Goal: Navigation & Orientation: Find specific page/section

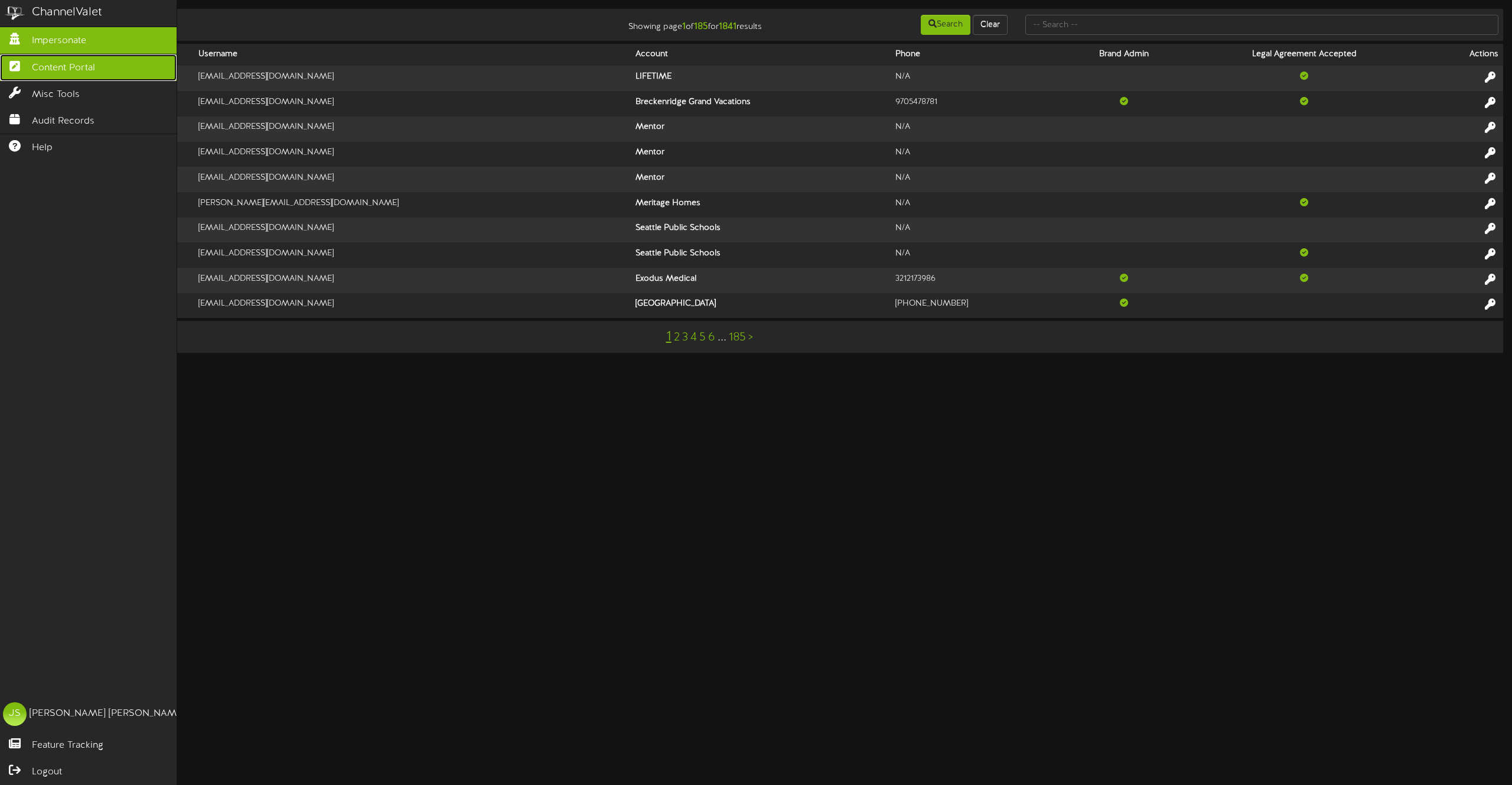
click at [52, 66] on span "Content Portal" at bounding box center [64, 68] width 64 height 14
